Goal: Information Seeking & Learning: Understand process/instructions

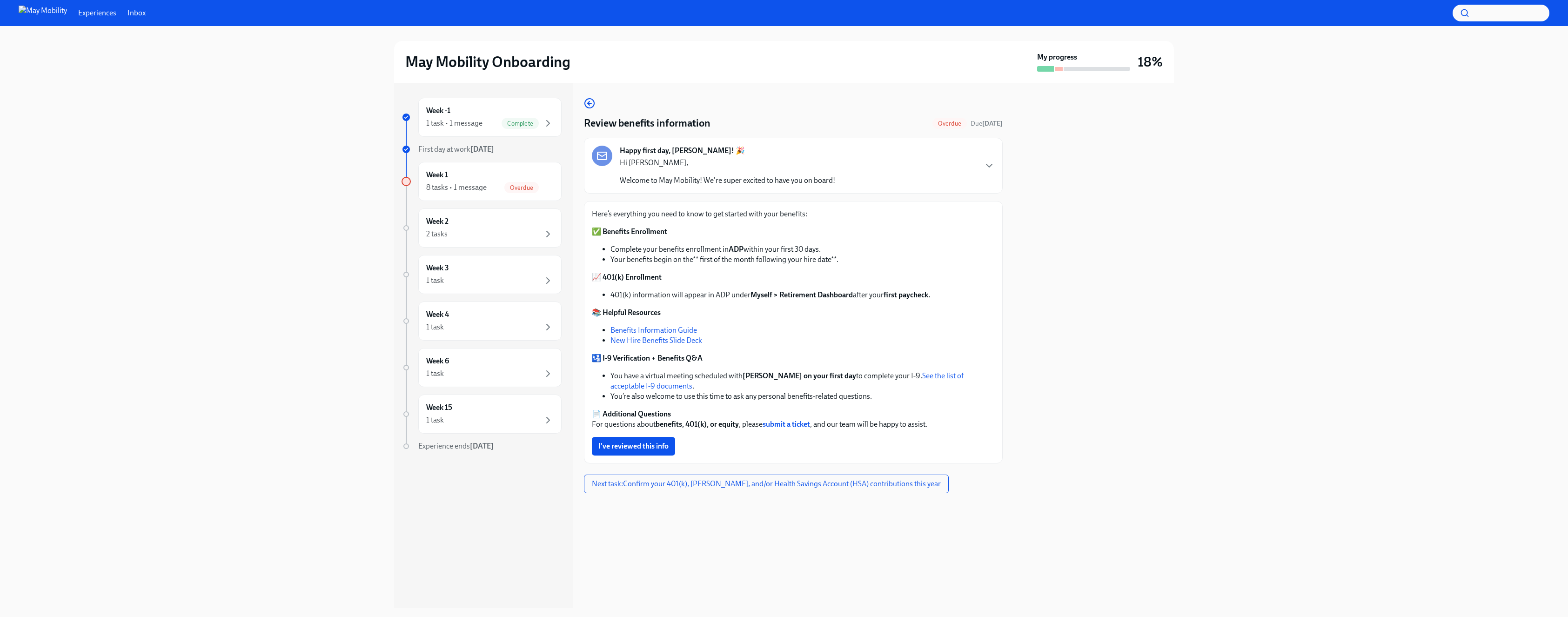
click at [696, 249] on li "Complete your benefits enrollment in ADP within your first 30 days." at bounding box center [802, 249] width 384 height 10
click at [660, 293] on li "401(k) information will appear in ADP under Myself > Retirement Dashboard after…" at bounding box center [802, 295] width 384 height 10
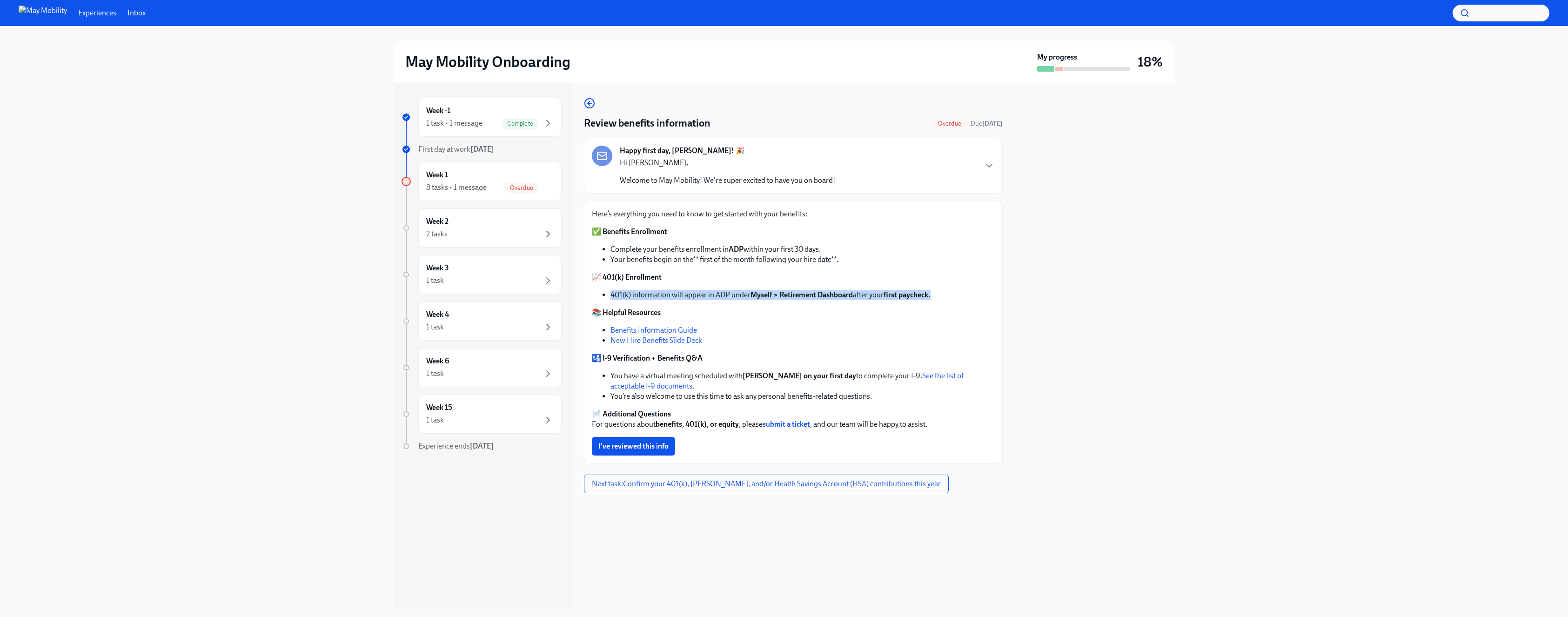
click at [660, 293] on li "401(k) information will appear in ADP under Myself > Retirement Dashboard after…" at bounding box center [802, 295] width 384 height 10
click at [672, 424] on strong "benefits, 401(k), or equity" at bounding box center [697, 424] width 83 height 9
click at [673, 427] on strong "benefits, 401(k), or equity" at bounding box center [697, 424] width 83 height 9
click at [621, 315] on strong "📚 Helpful Resources" at bounding box center [626, 312] width 69 height 9
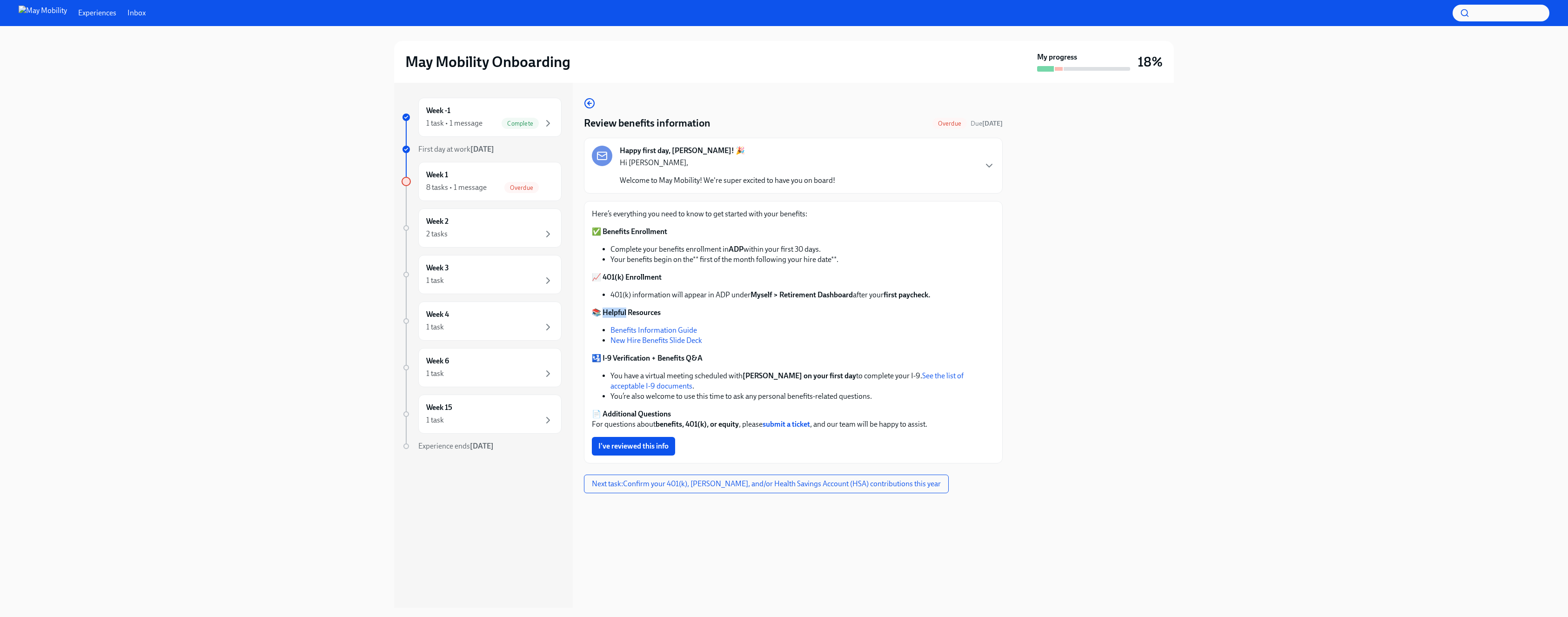
click at [621, 315] on strong "📚 Helpful Resources" at bounding box center [626, 312] width 69 height 9
click at [648, 331] on link "Benefits Information Guide" at bounding box center [654, 330] width 86 height 9
click at [682, 342] on link "New Hire Benefits Slide Deck" at bounding box center [656, 340] width 92 height 9
click at [651, 450] on span "I've reviewed this info" at bounding box center [633, 445] width 70 height 9
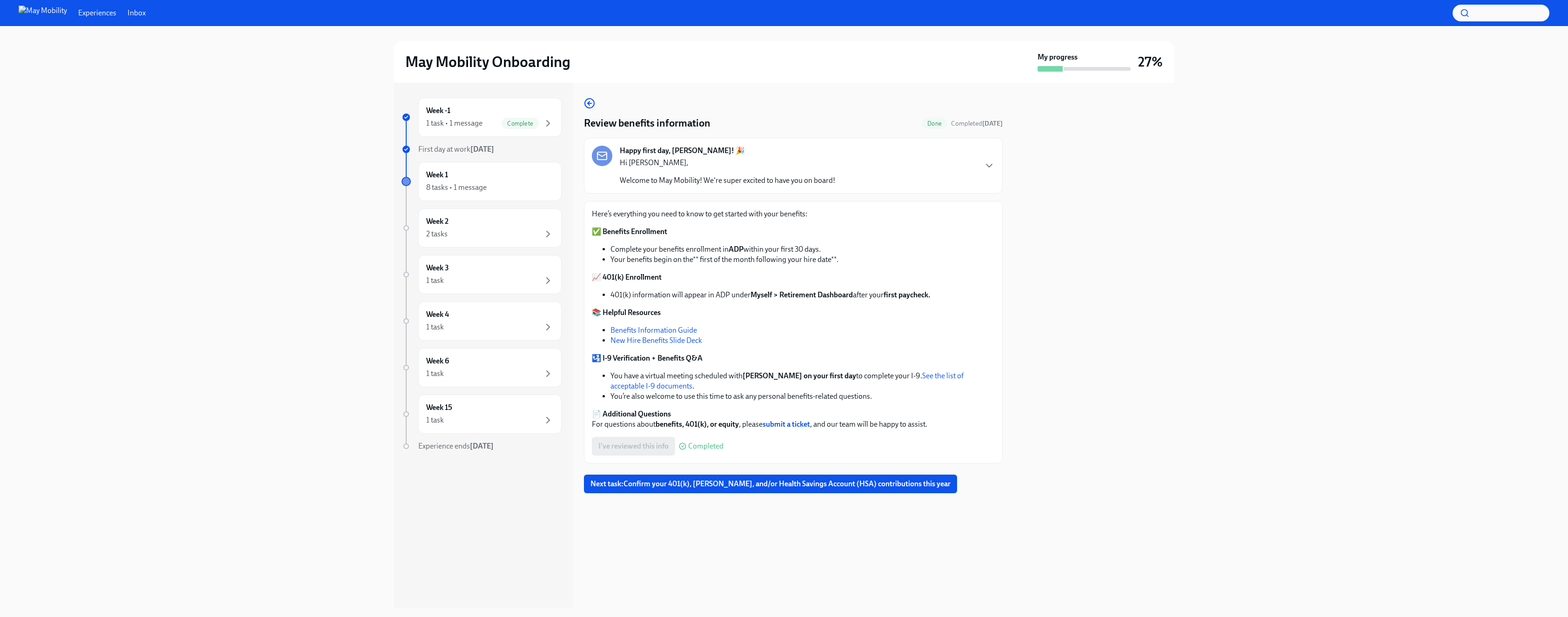
click at [1128, 305] on div at bounding box center [1094, 345] width 160 height 525
